Goal: Transaction & Acquisition: Book appointment/travel/reservation

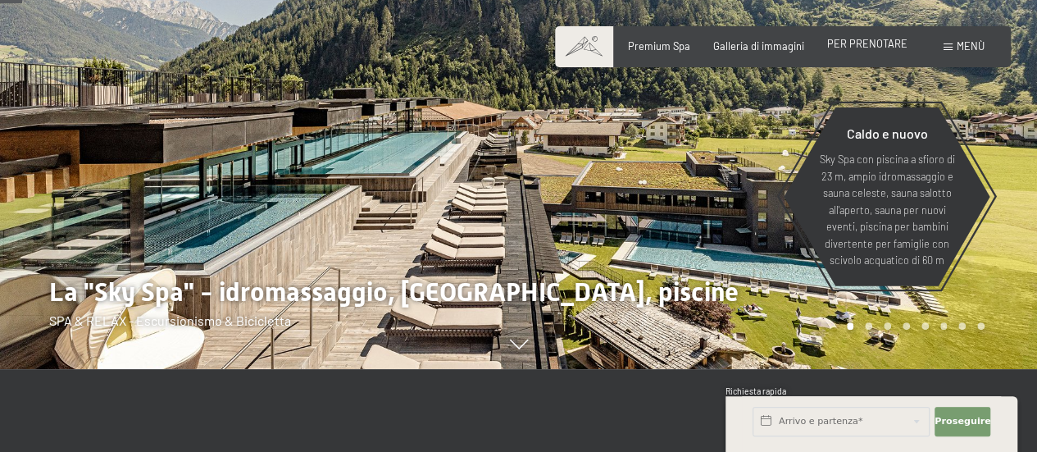
click at [883, 46] on font "PER PRENOTARE" at bounding box center [867, 43] width 80 height 13
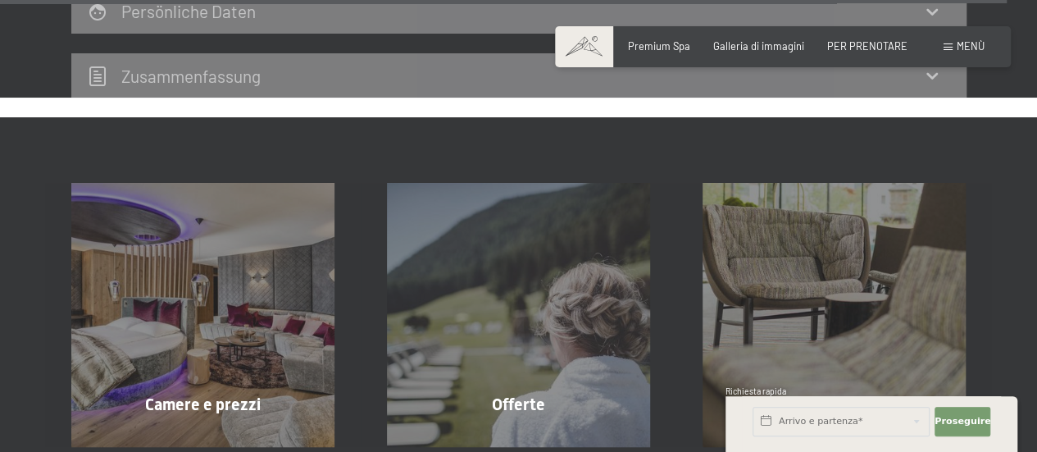
scroll to position [5632, 0]
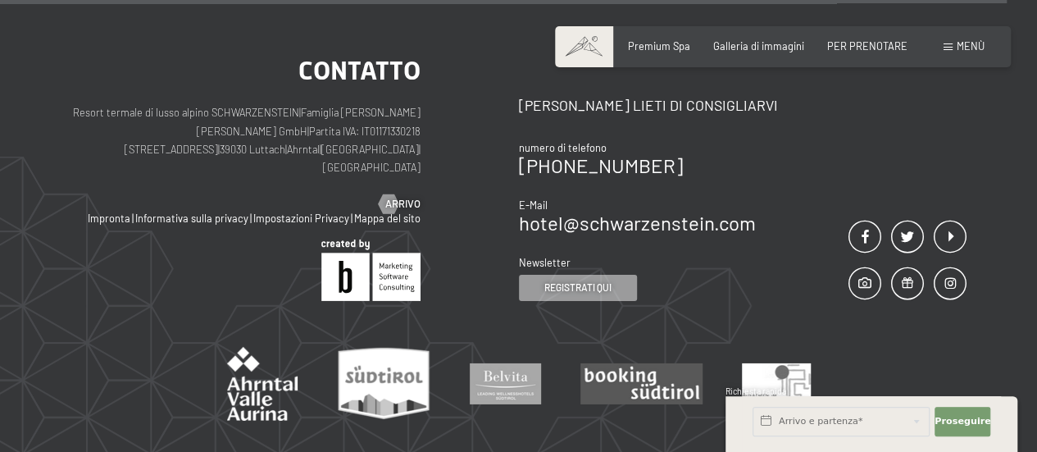
click at [883, 46] on font "PER PRENOTARE" at bounding box center [867, 45] width 80 height 13
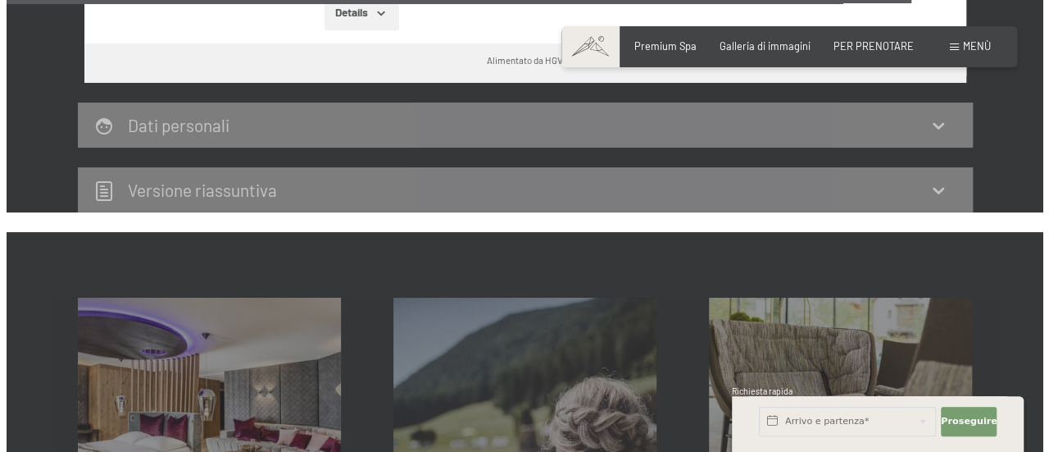
scroll to position [5080, 0]
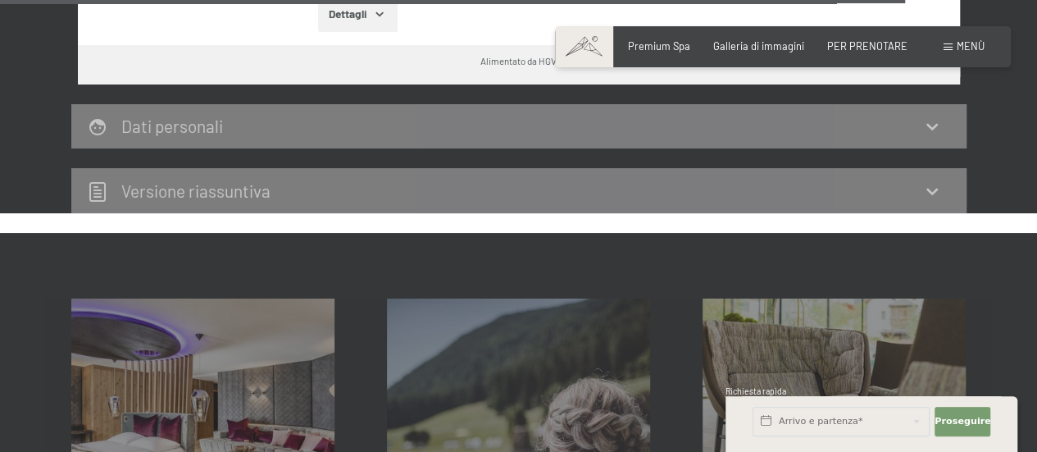
click at [947, 47] on span at bounding box center [948, 46] width 9 height 7
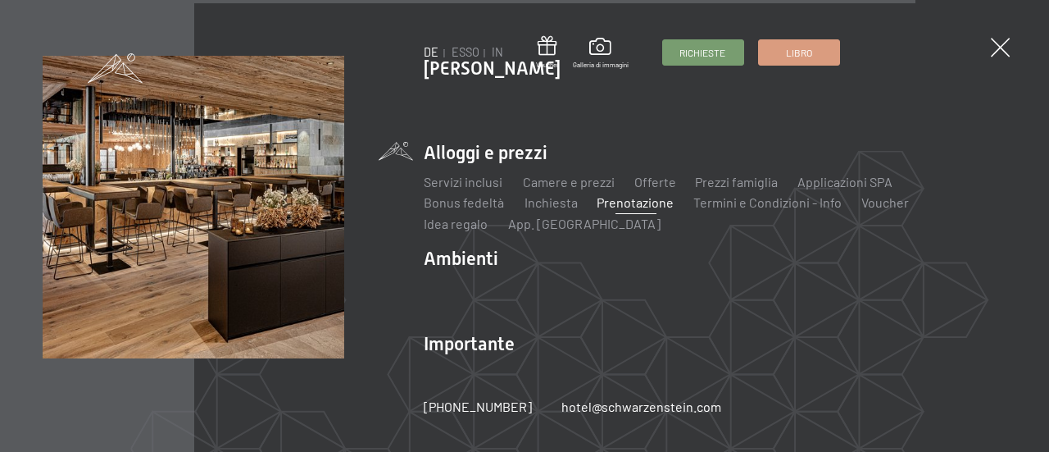
click at [810, 66] on div "DE ESSO IN Voucher Galleria di immagini Richieste Libro" at bounding box center [633, 53] width 416 height 34
click at [810, 52] on font "Libro" at bounding box center [799, 49] width 26 height 11
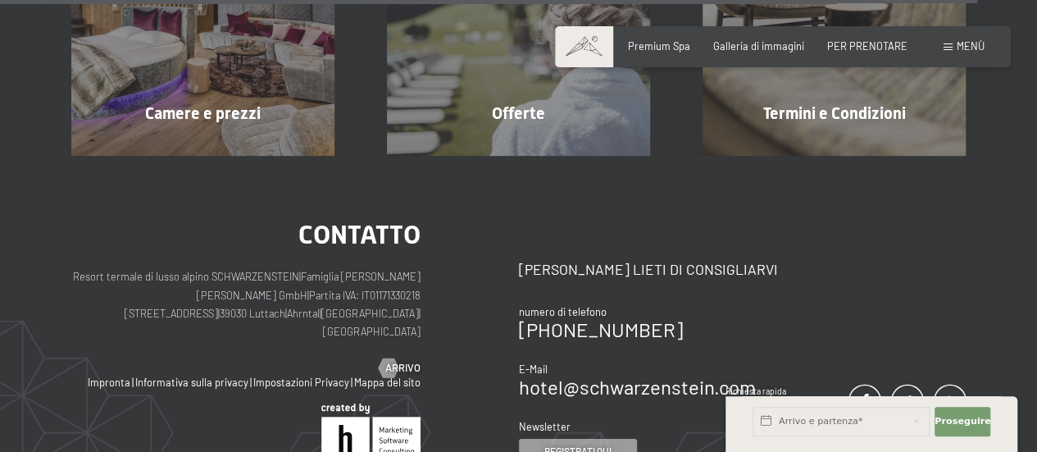
click at [960, 52] on font "Menù" at bounding box center [971, 45] width 28 height 13
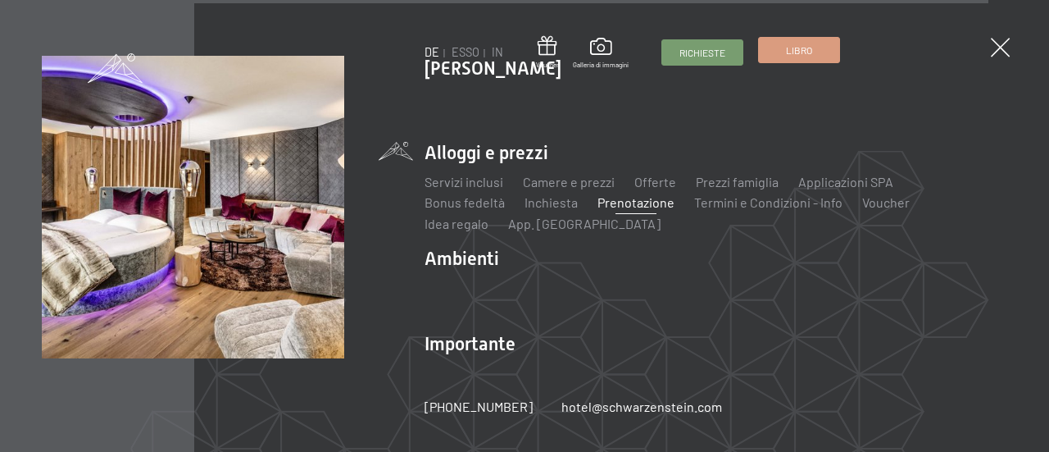
click at [807, 51] on font "Libro" at bounding box center [799, 49] width 26 height 11
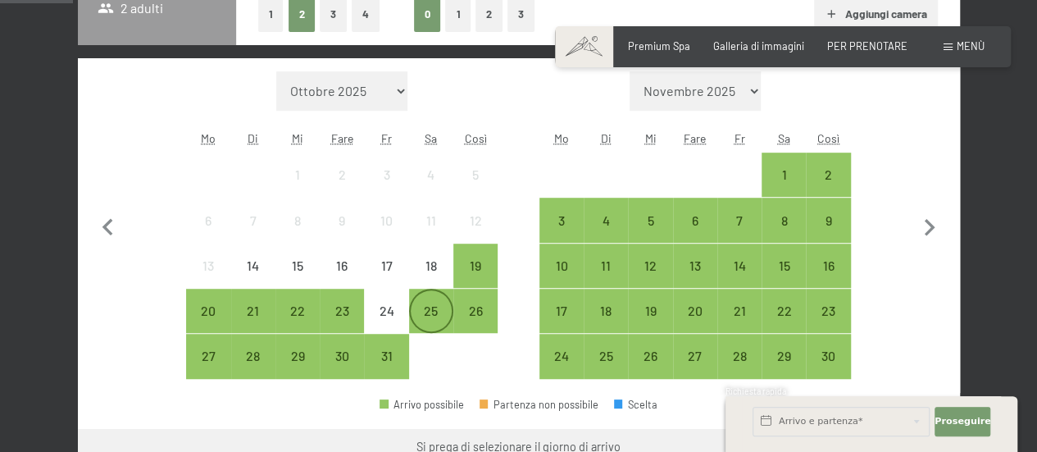
click at [426, 310] on font "25" at bounding box center [431, 311] width 14 height 16
